Goal: Information Seeking & Learning: Learn about a topic

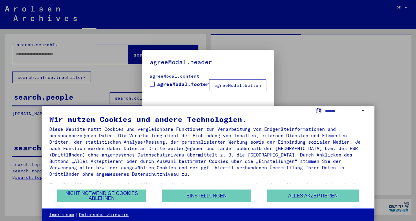
type input "********"
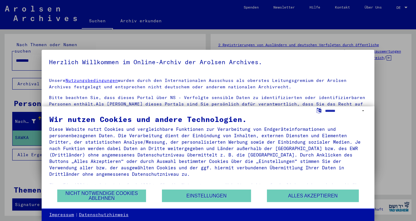
click at [405, 6] on div at bounding box center [208, 110] width 416 height 221
click at [405, 8] on div at bounding box center [208, 110] width 416 height 221
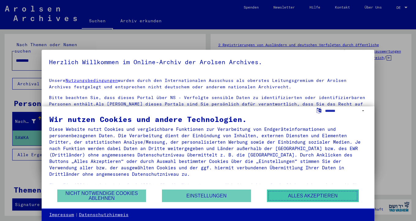
click at [311, 195] on button "Alles akzeptieren" at bounding box center [313, 196] width 92 height 13
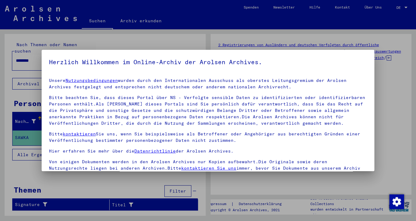
click at [406, 7] on div at bounding box center [208, 110] width 416 height 221
click at [404, 7] on div at bounding box center [208, 110] width 416 height 221
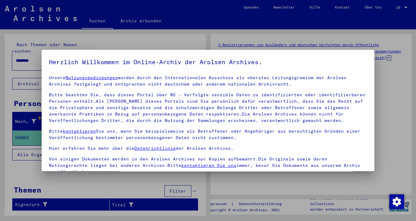
scroll to position [53, 0]
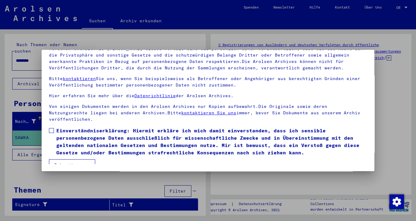
click at [78, 159] on button "Ich stimme zu" at bounding box center [72, 165] width 46 height 12
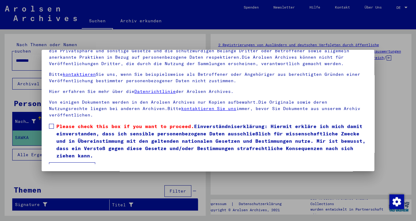
scroll to position [10, 0]
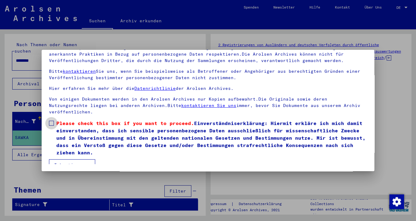
click at [52, 121] on span at bounding box center [51, 123] width 5 height 5
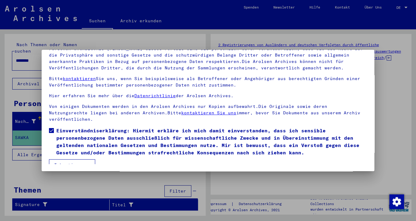
click at [76, 159] on button "Ich stimme zu" at bounding box center [72, 165] width 46 height 12
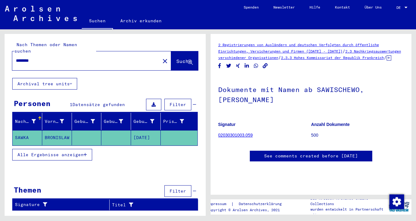
click at [405, 7] on div at bounding box center [406, 8] width 6 height 4
click at [393, 21] on span "Deutsch" at bounding box center [390, 22] width 15 height 5
click at [31, 131] on mat-cell "SAWKA" at bounding box center [28, 137] width 30 height 15
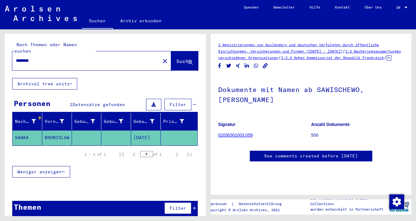
click at [71, 82] on icon at bounding box center [71, 84] width 2 height 4
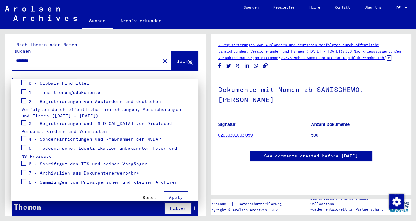
scroll to position [97, 0]
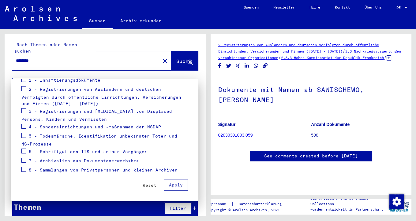
click at [155, 55] on div at bounding box center [208, 110] width 416 height 221
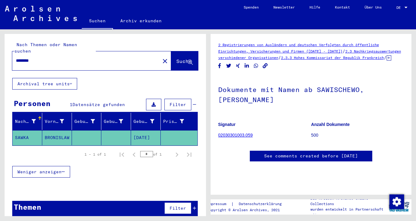
click at [38, 117] on div "Nachname" at bounding box center [29, 122] width 28 height 10
click at [67, 117] on div at bounding box center [68, 119] width 4 height 4
click at [155, 103] on icon at bounding box center [154, 105] width 4 height 4
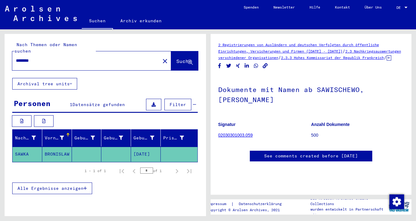
click at [25, 152] on mat-cell "SAWKA" at bounding box center [28, 154] width 30 height 15
click at [81, 102] on span "Datensätze gefunden" at bounding box center [99, 105] width 52 height 6
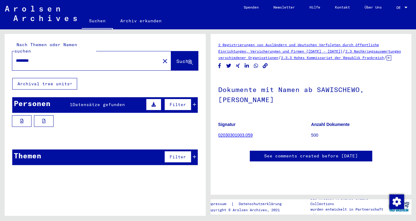
click at [81, 102] on span "Datensätze gefunden" at bounding box center [99, 105] width 52 height 6
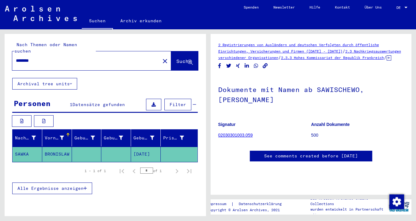
click at [85, 186] on icon "button" at bounding box center [85, 188] width 3 height 4
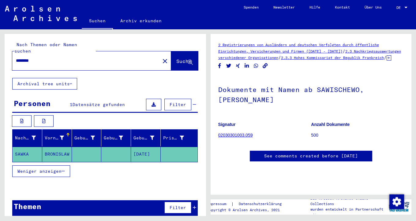
click at [51, 169] on span "Weniger anzeigen" at bounding box center [39, 172] width 44 height 6
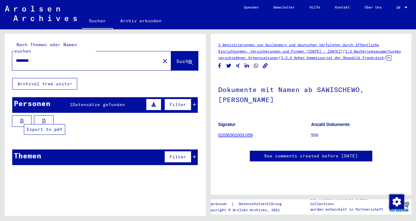
click at [42, 119] on icon at bounding box center [43, 121] width 3 height 4
click at [21, 119] on icon at bounding box center [21, 121] width 3 height 4
click at [194, 103] on icon at bounding box center [194, 105] width 3 height 4
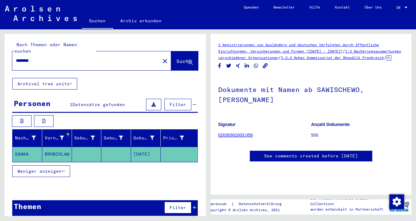
click at [72, 82] on icon at bounding box center [71, 84] width 2 height 4
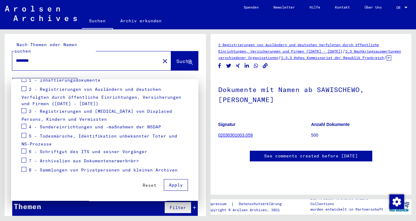
click at [175, 184] on span "Apply" at bounding box center [176, 185] width 14 height 6
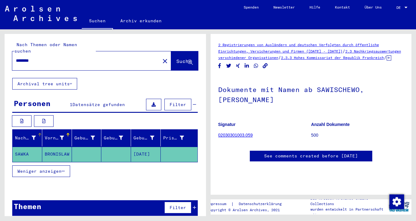
click at [33, 135] on div "Nachname" at bounding box center [25, 138] width 21 height 6
click at [40, 135] on div at bounding box center [40, 136] width 2 height 2
click at [129, 21] on link "Archiv erkunden" at bounding box center [141, 20] width 56 height 15
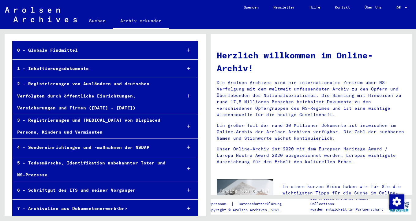
scroll to position [48, 0]
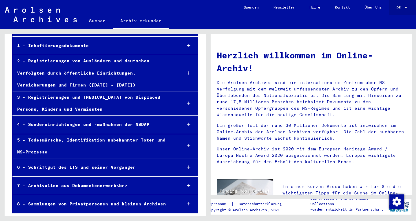
click at [405, 7] on div at bounding box center [405, 8] width 3 height 2
click at [392, 21] on span "Deutsch" at bounding box center [390, 22] width 15 height 5
click at [98, 23] on link "Suchen" at bounding box center [97, 20] width 31 height 15
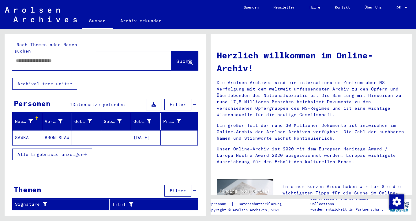
click at [35, 117] on div "Nachname" at bounding box center [28, 122] width 27 height 10
drag, startPoint x: 46, startPoint y: 107, endPoint x: 45, endPoint y: 113, distance: 5.6
click at [45, 113] on mat-header-cell "Vorname" at bounding box center [57, 121] width 30 height 17
drag, startPoint x: 187, startPoint y: 104, endPoint x: 186, endPoint y: 114, distance: 10.4
click at [188, 111] on yv-its-grid-expansion-panel "Personen 1 Datensätze gefunden Filter Nachname Vorname Geburtsname Geburt‏ Gebu…" at bounding box center [105, 132] width 201 height 71
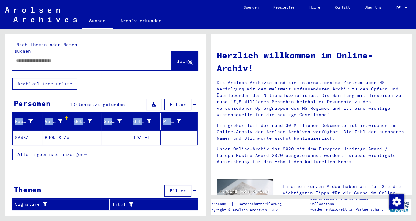
click at [85, 152] on icon "button" at bounding box center [85, 154] width 3 height 4
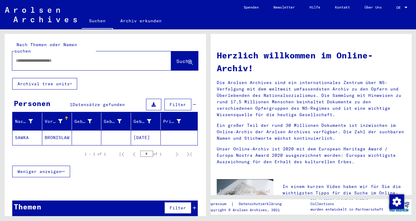
click at [38, 146] on div "1 – 1 of 1 * of 1" at bounding box center [104, 154] width 185 height 17
click at [30, 133] on mat-cell "SAWKA" at bounding box center [28, 137] width 30 height 15
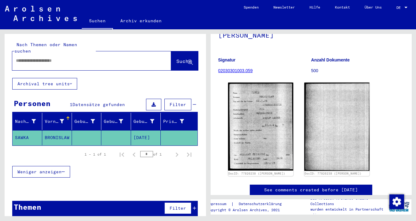
scroll to position [97, 0]
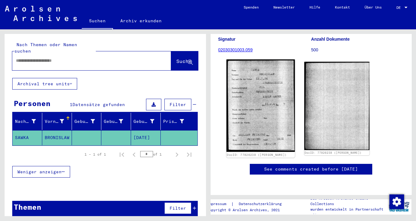
click at [277, 90] on img at bounding box center [260, 106] width 69 height 92
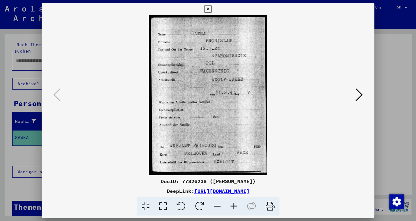
click at [277, 90] on img at bounding box center [207, 95] width 291 height 160
click at [358, 94] on icon at bounding box center [358, 95] width 7 height 15
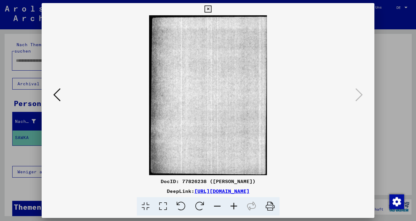
click at [212, 9] on icon at bounding box center [207, 9] width 7 height 7
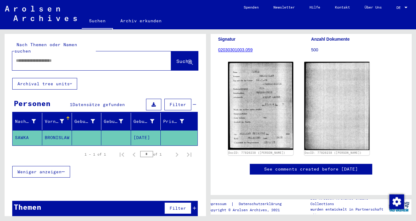
click at [90, 58] on input "text" at bounding box center [86, 61] width 141 height 6
click at [71, 82] on icon at bounding box center [71, 84] width 2 height 4
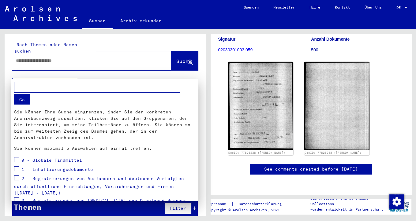
click at [71, 77] on div at bounding box center [208, 110] width 416 height 221
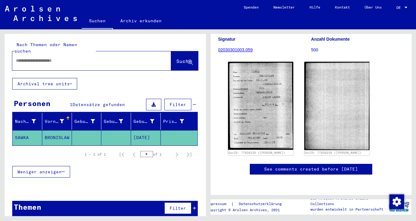
click at [36, 131] on mat-cell "SAWKA" at bounding box center [28, 137] width 30 height 15
click at [184, 133] on mat-cell at bounding box center [179, 137] width 37 height 15
click at [181, 118] on div "Prisoner #" at bounding box center [173, 121] width 21 height 6
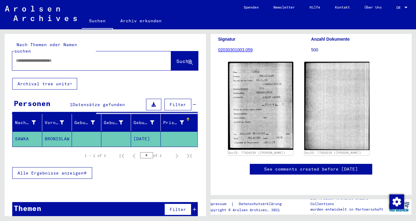
click at [181, 120] on div "Prisoner #" at bounding box center [173, 123] width 21 height 6
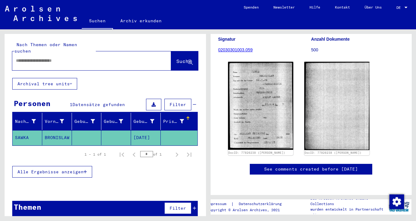
click at [27, 58] on input "text" at bounding box center [86, 61] width 141 height 6
click at [47, 58] on input "**********" at bounding box center [86, 61] width 141 height 6
click at [75, 58] on input "**********" at bounding box center [86, 61] width 141 height 6
type input "**********"
click at [192, 60] on icon at bounding box center [190, 62] width 5 height 5
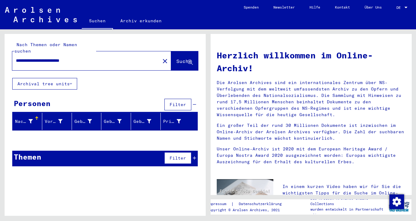
click at [17, 136] on div at bounding box center [105, 140] width 201 height 8
click at [36, 117] on div at bounding box center [37, 119] width 4 height 4
click at [29, 118] on div "Nachname" at bounding box center [24, 121] width 18 height 6
click at [71, 82] on icon at bounding box center [71, 84] width 2 height 4
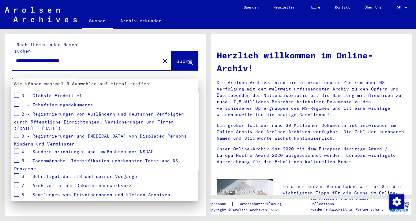
scroll to position [76, 0]
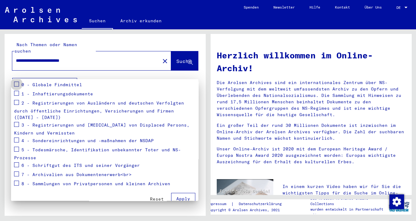
click at [17, 84] on span at bounding box center [16, 84] width 5 height 5
click at [17, 92] on span at bounding box center [16, 93] width 5 height 5
click at [18, 101] on span at bounding box center [16, 102] width 5 height 5
click at [18, 122] on span at bounding box center [16, 124] width 5 height 5
click at [183, 196] on span "Apply" at bounding box center [183, 199] width 14 height 6
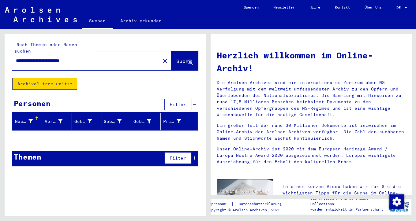
click at [188, 60] on icon at bounding box center [190, 62] width 5 height 5
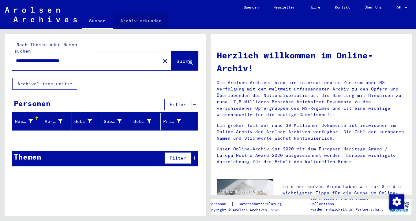
click at [139, 21] on link "Archiv erkunden" at bounding box center [141, 20] width 56 height 15
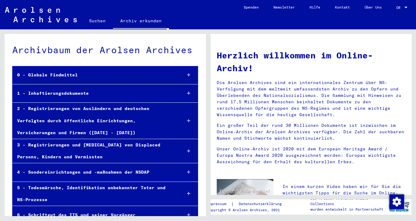
click at [54, 95] on div "1 - Inhaftierungsdokumente" at bounding box center [95, 94] width 164 height 12
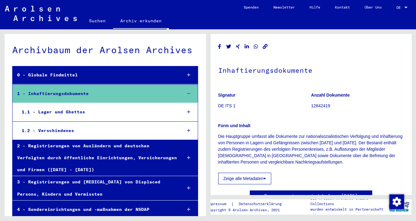
click at [66, 112] on div "1.1 - Lager und Ghettos" at bounding box center [97, 112] width 160 height 12
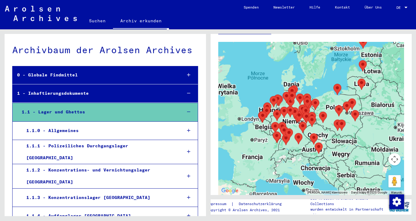
scroll to position [162, 0]
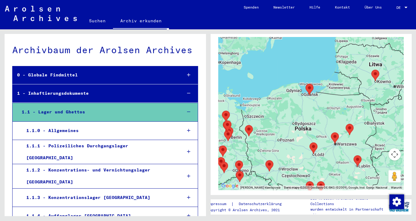
drag, startPoint x: 322, startPoint y: 41, endPoint x: 259, endPoint y: 138, distance: 116.1
click at [259, 138] on div at bounding box center [311, 113] width 186 height 153
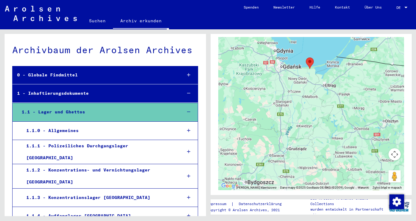
click at [306, 58] on area "Stutthof Concentration Camp" at bounding box center [306, 58] width 0 height 0
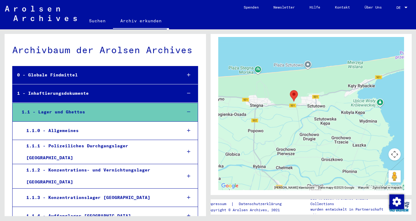
drag, startPoint x: 330, startPoint y: 53, endPoint x: 269, endPoint y: 157, distance: 120.9
click at [269, 157] on div "Aby korzystać z interfejsu, używaj klawiszy strzałek." at bounding box center [311, 113] width 186 height 153
click at [290, 90] on area "Stutthof Concentration Camp" at bounding box center [290, 90] width 0 height 0
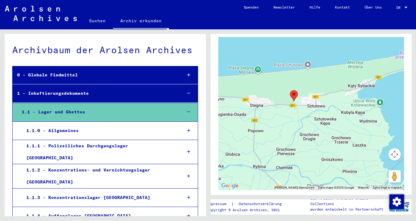
click at [290, 90] on area "Stutthof Concentration Camp" at bounding box center [290, 90] width 0 height 0
click at [189, 131] on icon at bounding box center [188, 131] width 3 height 4
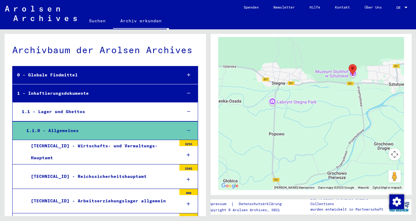
click at [190, 112] on icon at bounding box center [188, 112] width 3 height 4
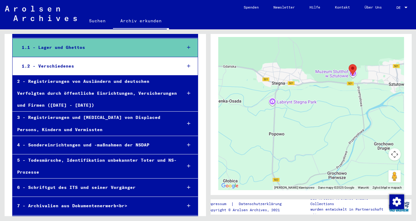
scroll to position [85, 0]
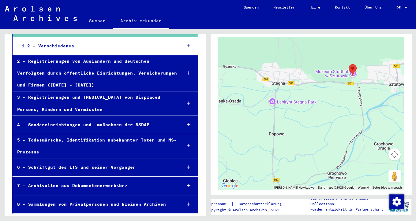
click at [188, 103] on icon at bounding box center [188, 103] width 3 height 4
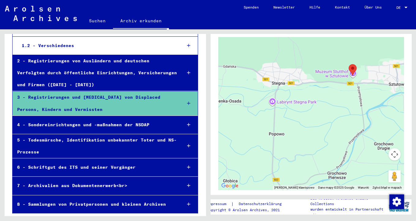
scroll to position [84, 0]
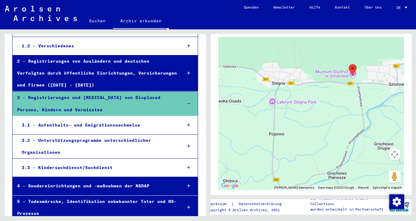
click at [112, 99] on div "3 - Registrierungen und [MEDICAL_DATA] von Displaced Persons, Kindern und Vermi…" at bounding box center [95, 104] width 164 height 24
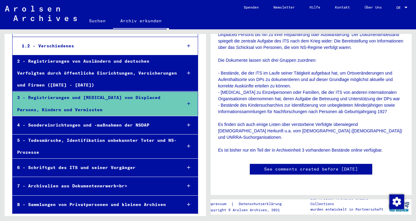
scroll to position [811, 0]
